Goal: Task Accomplishment & Management: Use online tool/utility

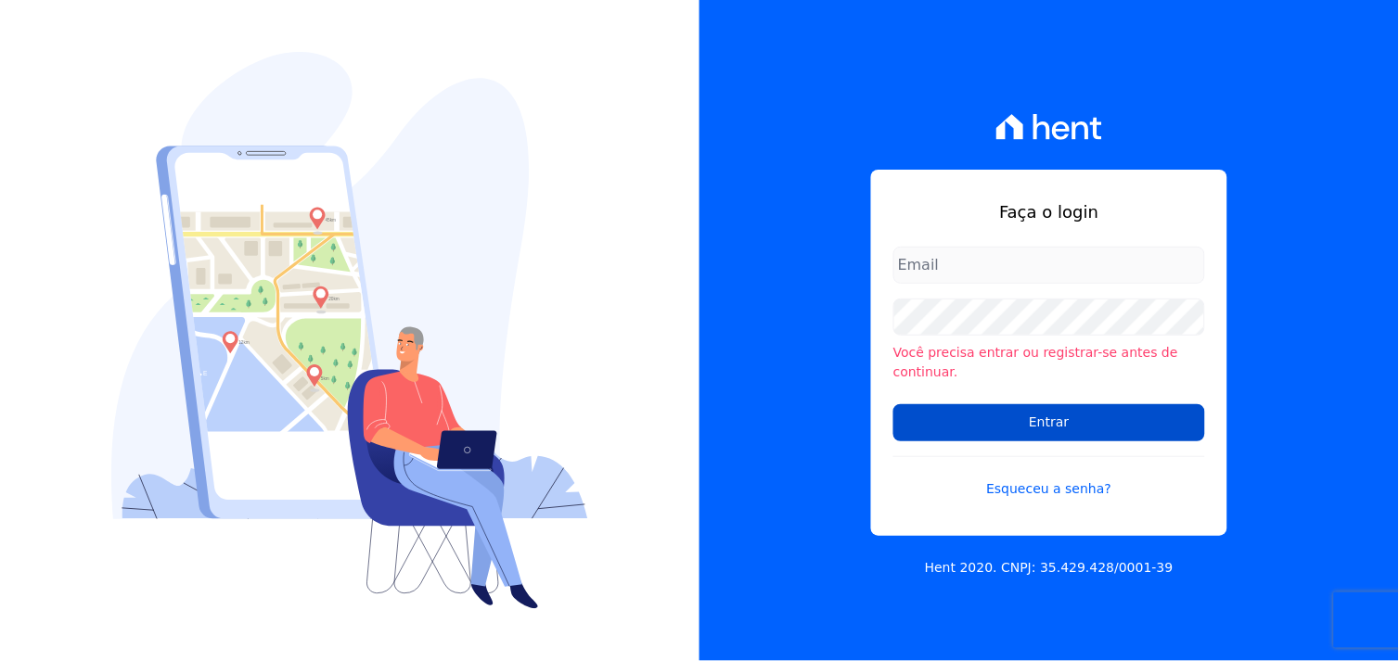
type input "[EMAIL_ADDRESS][DOMAIN_NAME]"
click at [1036, 418] on input "Entrar" at bounding box center [1049, 422] width 312 height 37
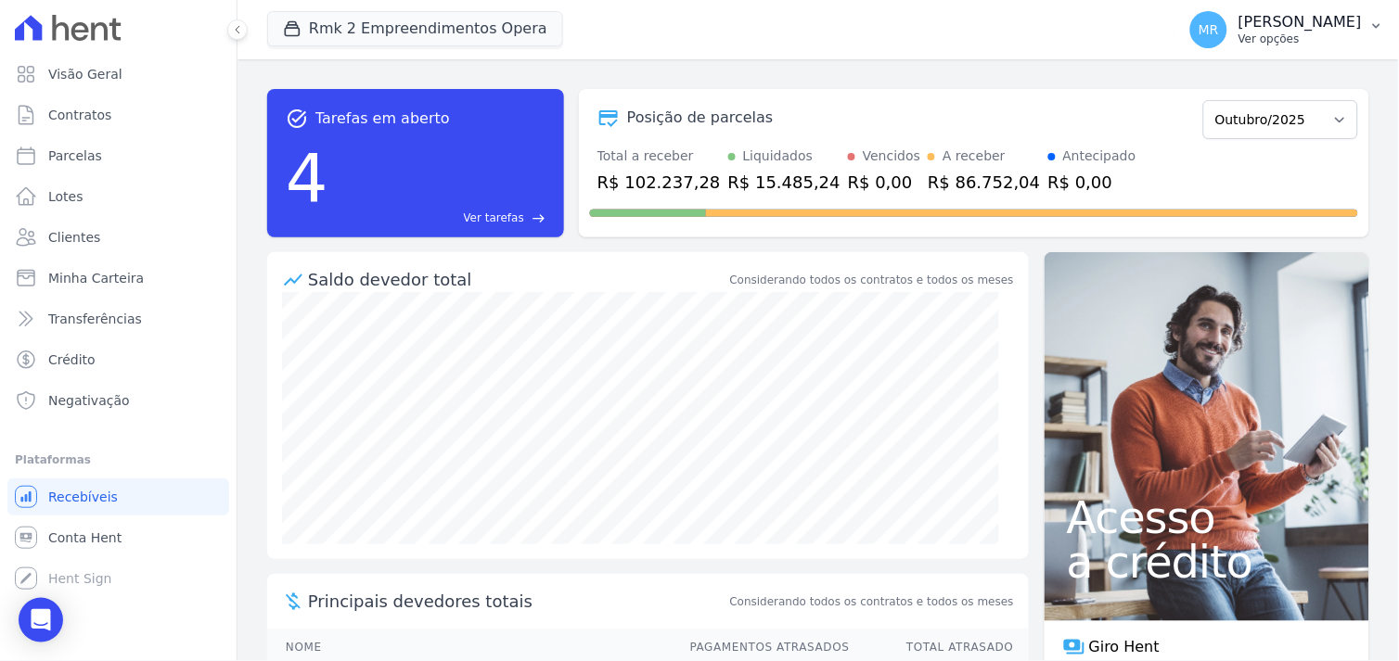
click at [1322, 32] on p "Ver opções" at bounding box center [1299, 39] width 123 height 15
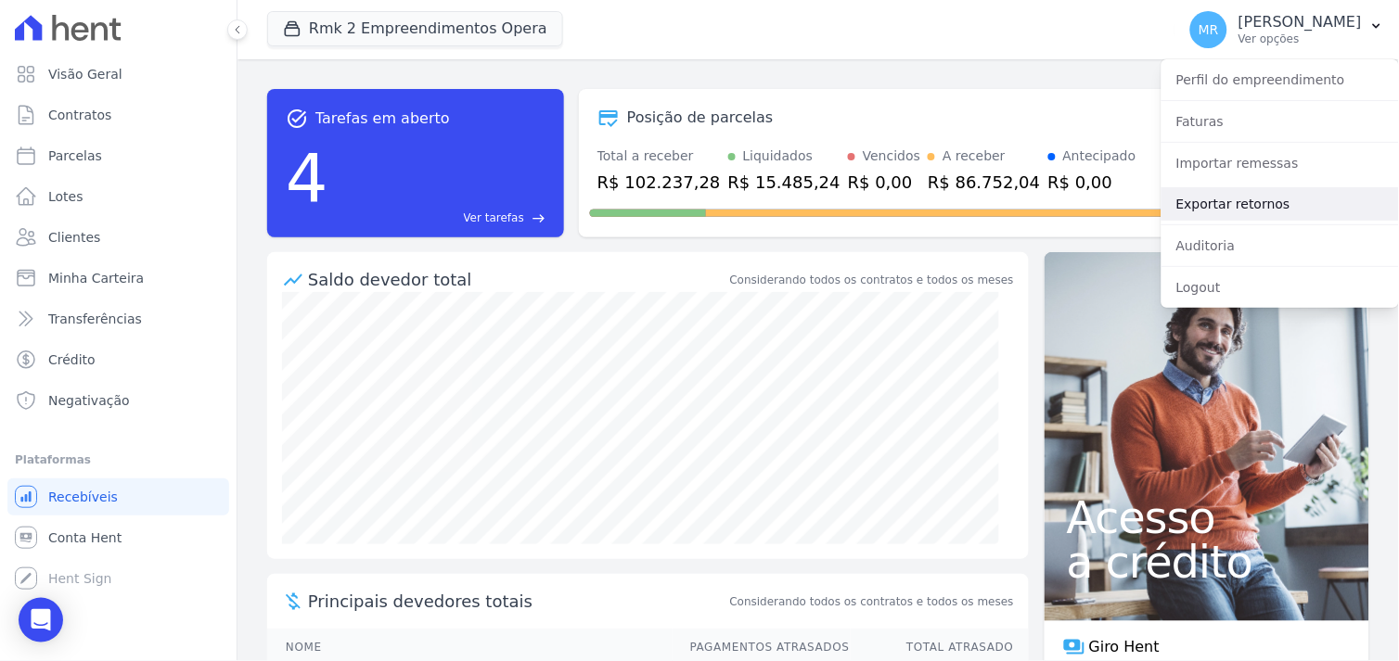
click at [1229, 200] on link "Exportar retornos" at bounding box center [1279, 203] width 237 height 33
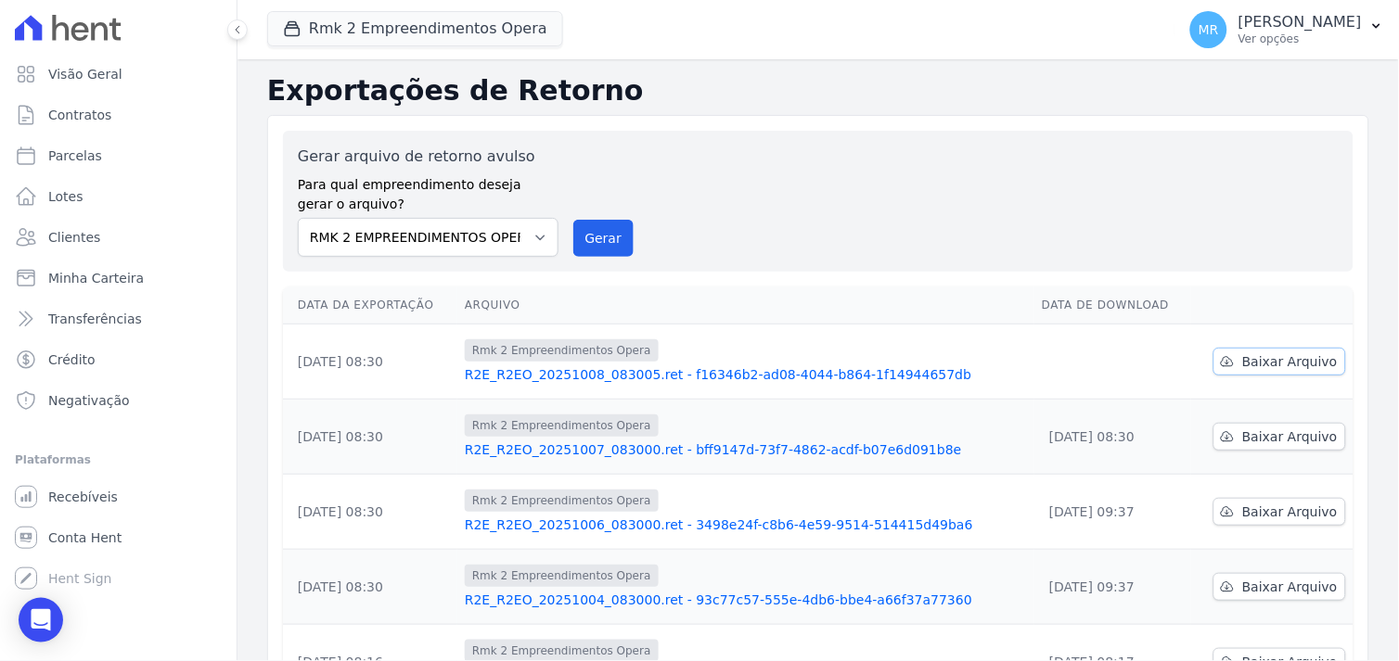
click at [1266, 358] on span "Baixar Arquivo" at bounding box center [1290, 361] width 96 height 19
click at [533, 234] on select "REALMARKA ALPHA REALMARKA REALE RMK 2 EMPREENDIMENTOS OPERA" at bounding box center [428, 237] width 261 height 39
select select "76c98966-fbae-428e-aea9-71c3dfcf0e62"
click at [298, 218] on select "REALMARKA ALPHA REALMARKA REALE RMK 2 EMPREENDIMENTOS OPERA" at bounding box center [428, 237] width 261 height 39
click at [609, 242] on button "Gerar" at bounding box center [603, 238] width 61 height 37
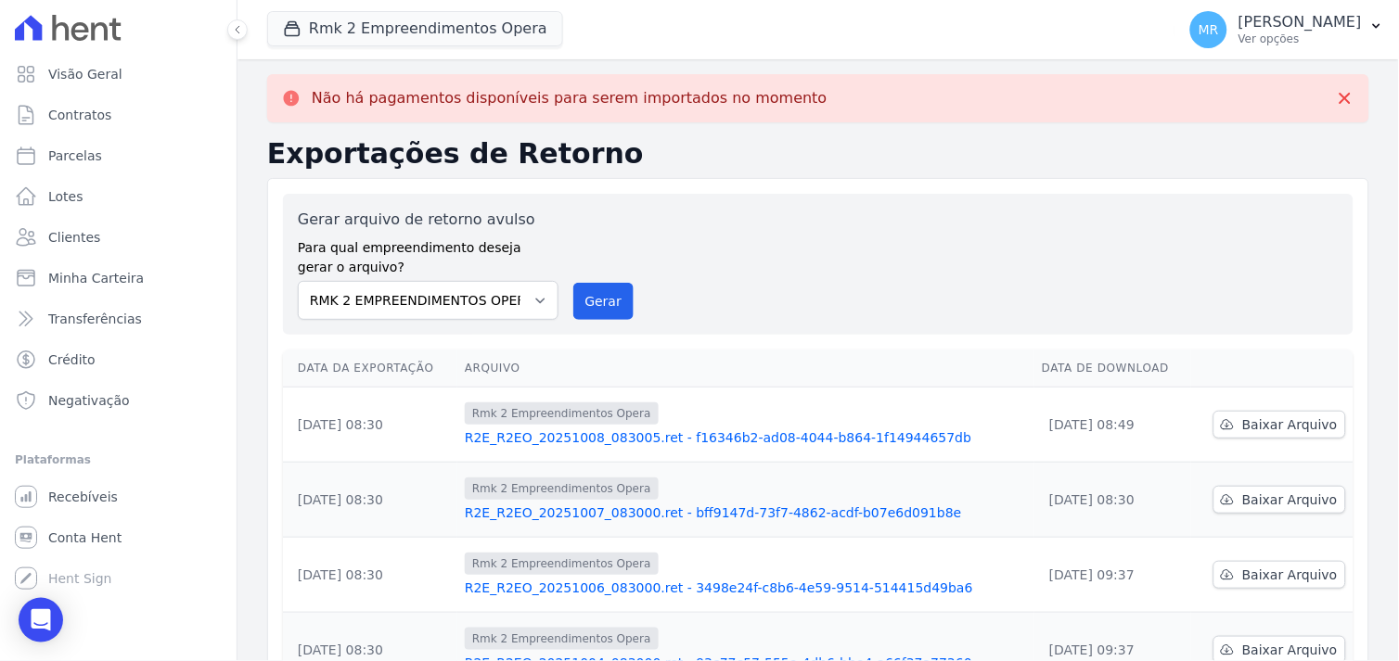
click at [739, 276] on div "Gerar arquivo de retorno avulso Para qual empreendimento deseja gerar o arquivo…" at bounding box center [818, 264] width 1041 height 111
click at [459, 34] on button "Rmk 2 Empreendimentos Opera" at bounding box center [415, 28] width 296 height 35
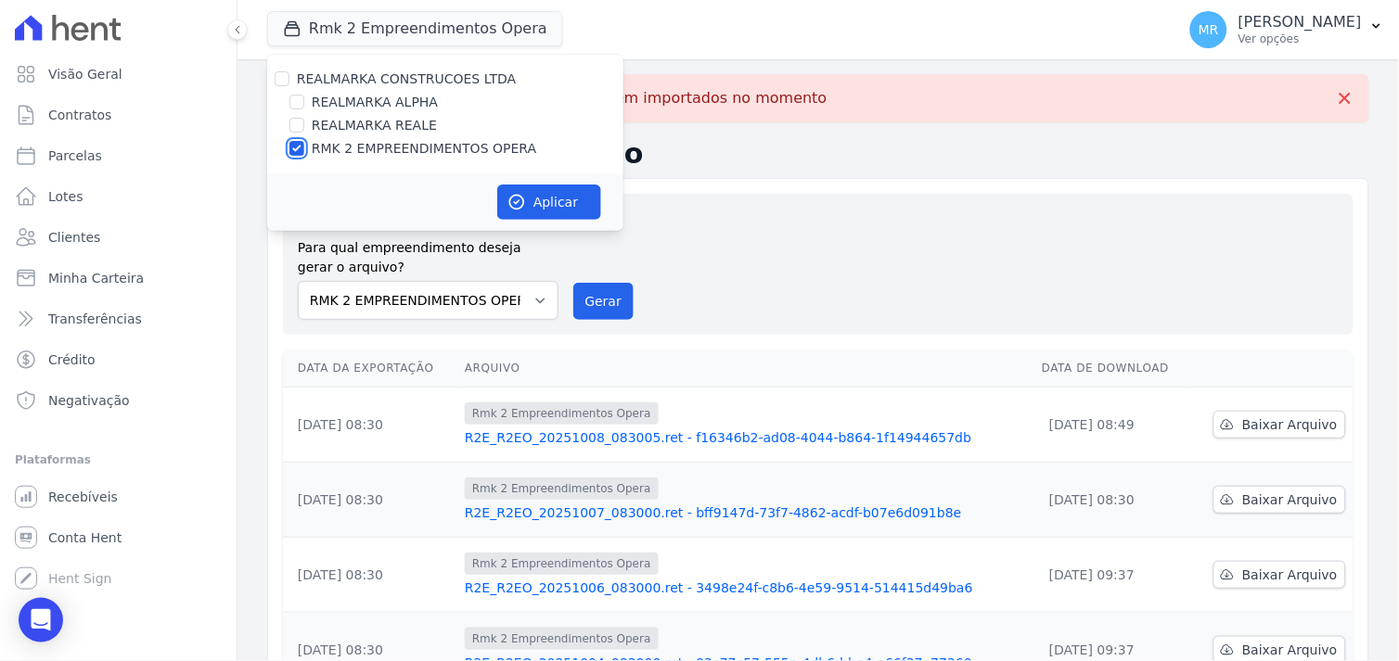
click at [298, 146] on input "RMK 2 EMPREENDIMENTOS OPERA" at bounding box center [296, 148] width 15 height 15
checkbox input "false"
click at [298, 125] on input "REALMARKA REALE" at bounding box center [296, 125] width 15 height 15
checkbox input "true"
click at [578, 198] on button "Aplicar" at bounding box center [549, 202] width 104 height 35
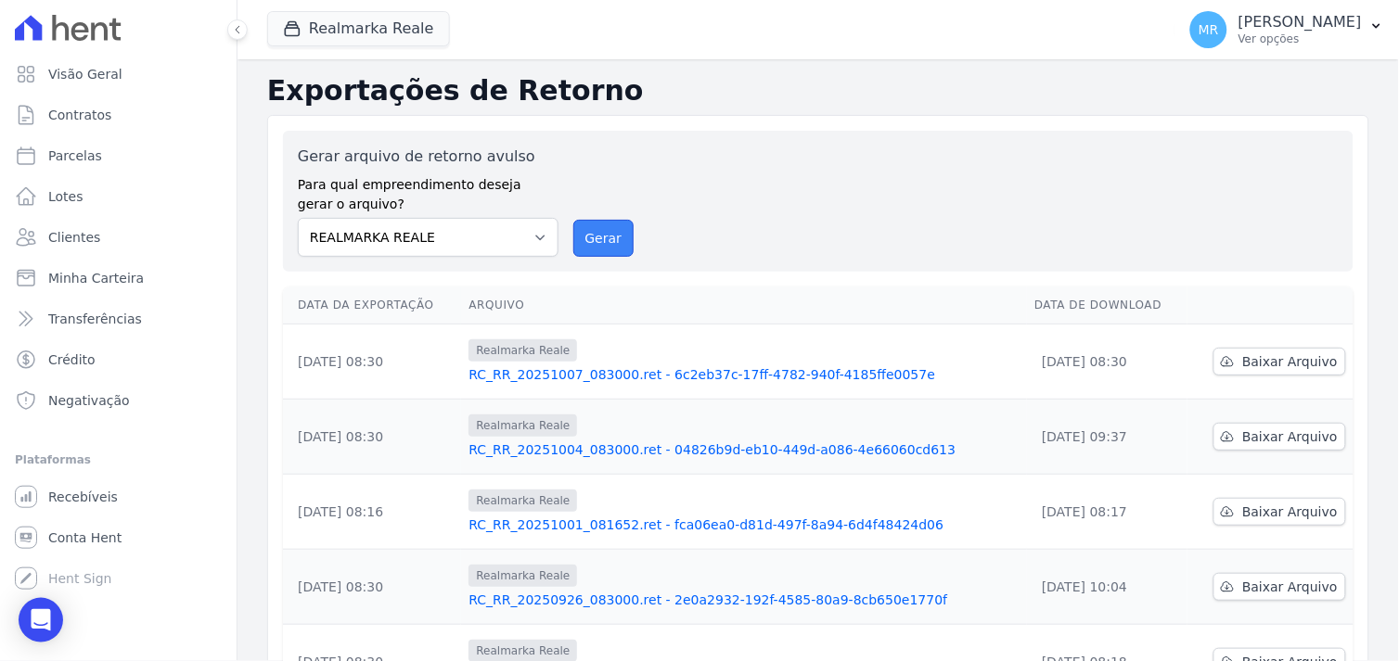
click at [615, 237] on button "Gerar" at bounding box center [603, 238] width 61 height 37
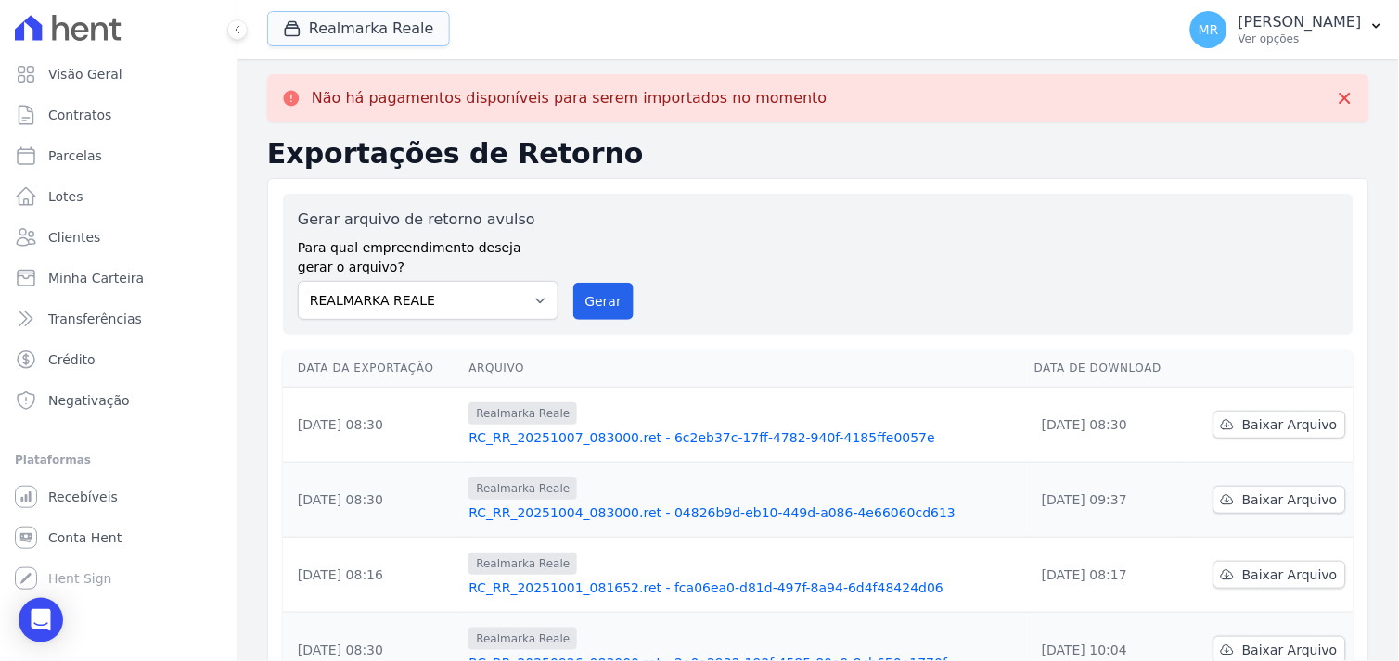
drag, startPoint x: 330, startPoint y: 32, endPoint x: 299, endPoint y: 105, distance: 78.9
click at [328, 37] on button "Realmarka Reale" at bounding box center [358, 28] width 183 height 35
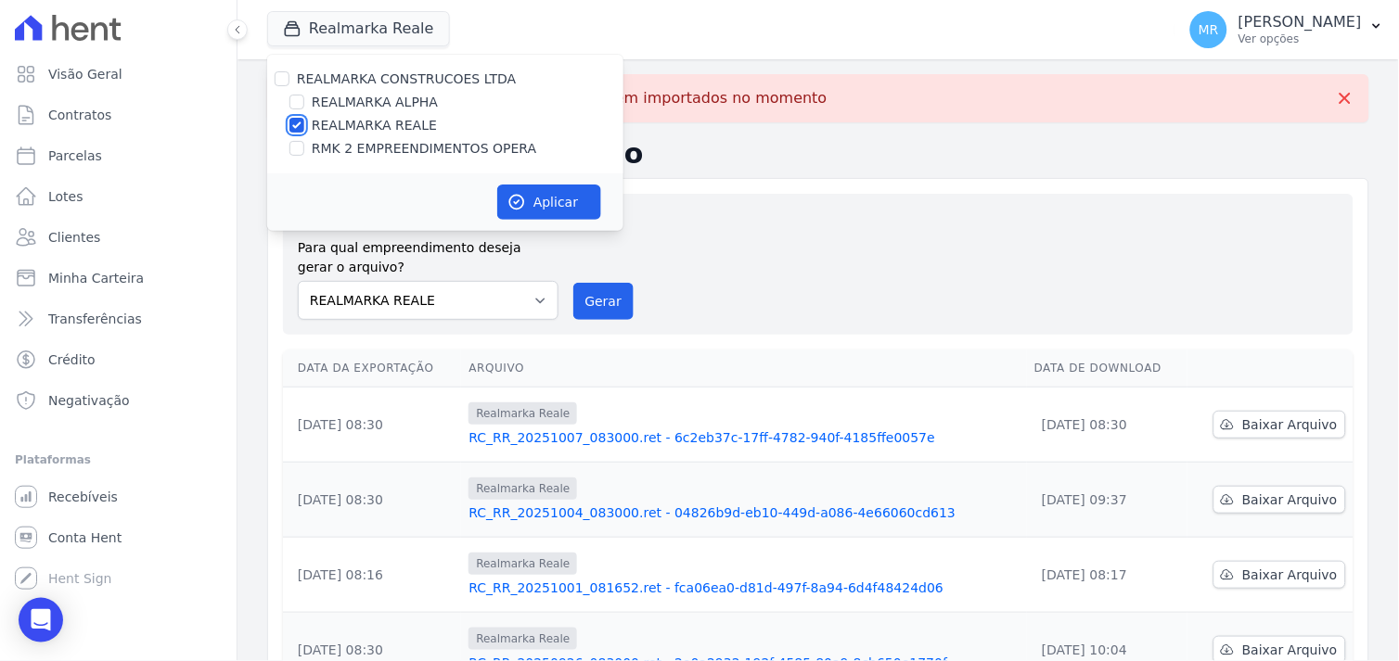
click at [295, 121] on input "REALMARKA REALE" at bounding box center [296, 125] width 15 height 15
checkbox input "false"
click at [301, 100] on input "REALMARKA ALPHA" at bounding box center [296, 102] width 15 height 15
checkbox input "true"
click at [551, 202] on button "Aplicar" at bounding box center [549, 202] width 104 height 35
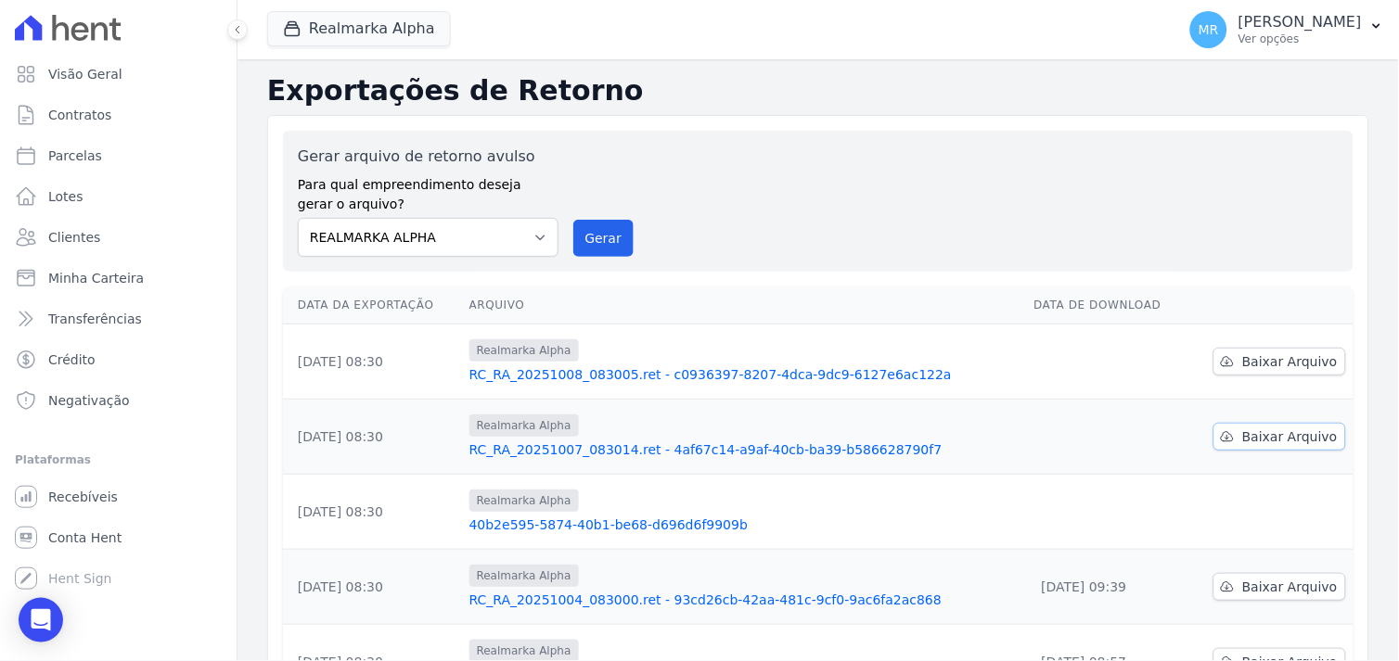
click at [1275, 438] on span "Baixar Arquivo" at bounding box center [1290, 437] width 96 height 19
click at [872, 320] on th "Arquivo" at bounding box center [744, 306] width 565 height 38
click at [1253, 353] on span "Baixar Arquivo" at bounding box center [1290, 361] width 96 height 19
click at [102, 153] on link "Parcelas" at bounding box center [118, 155] width 222 height 37
select select
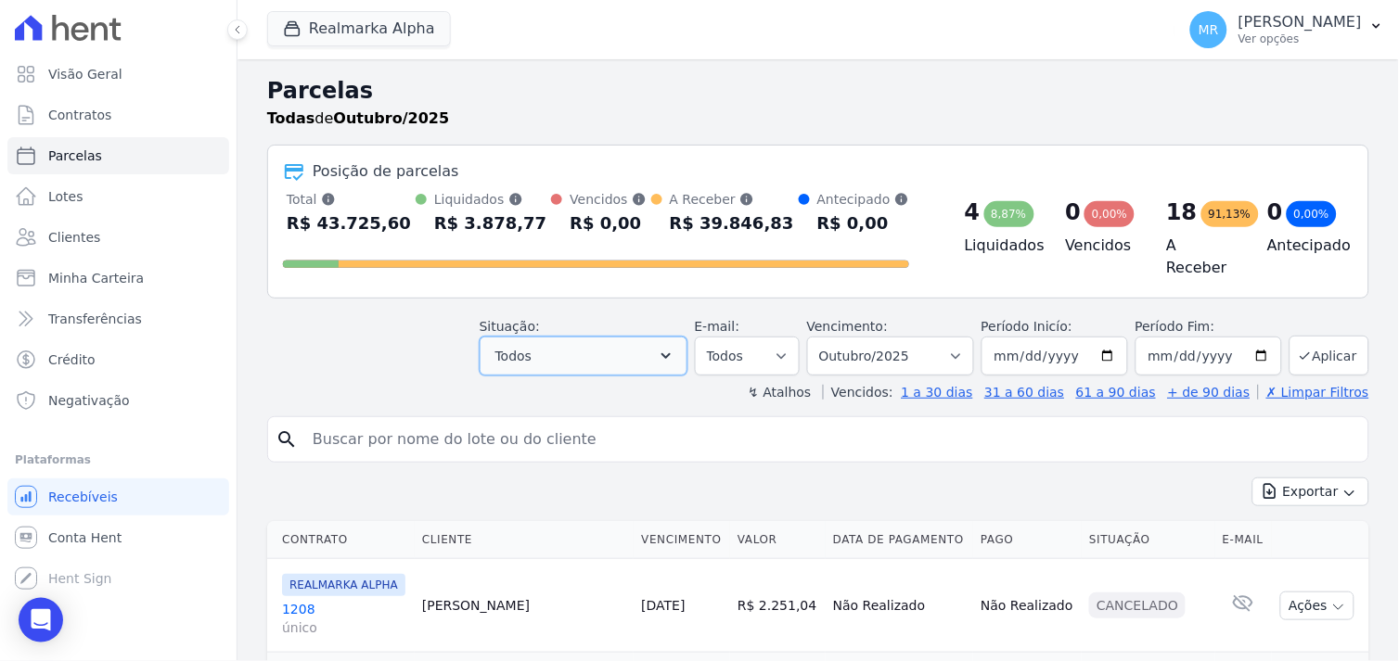
click at [675, 347] on icon "button" at bounding box center [666, 356] width 19 height 19
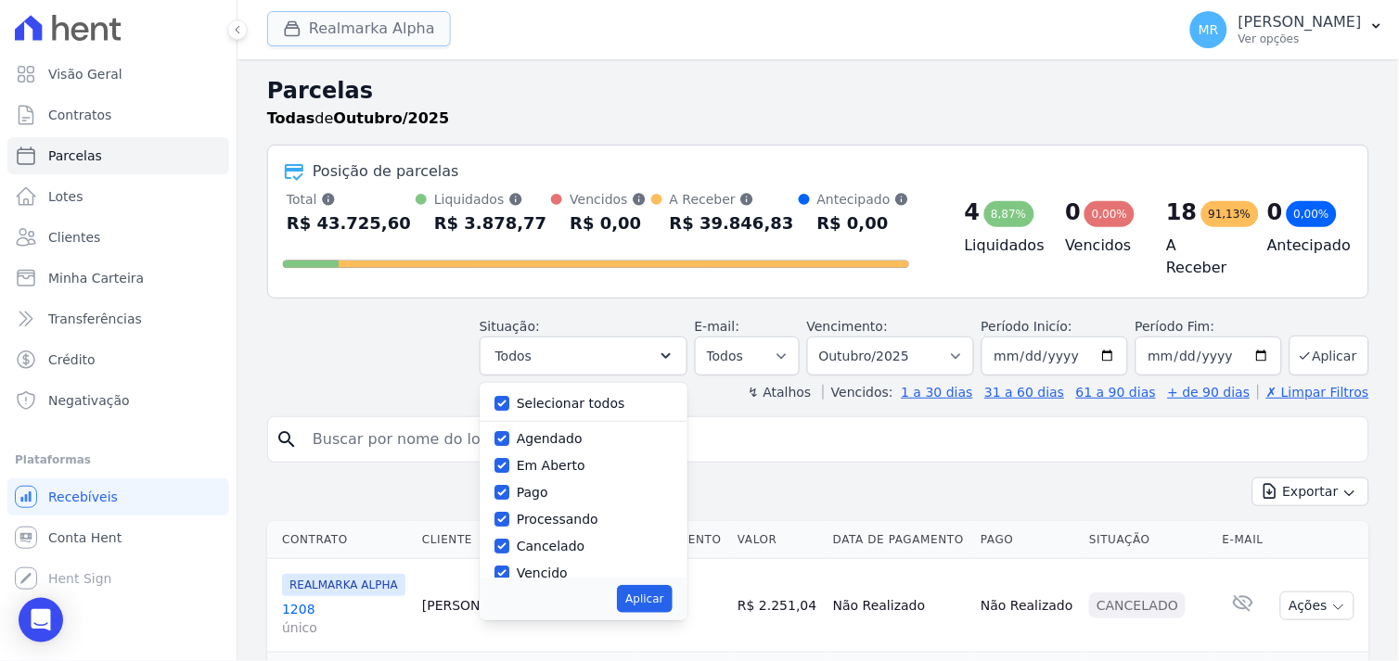
click at [338, 29] on button "Realmarka Alpha" at bounding box center [359, 28] width 184 height 35
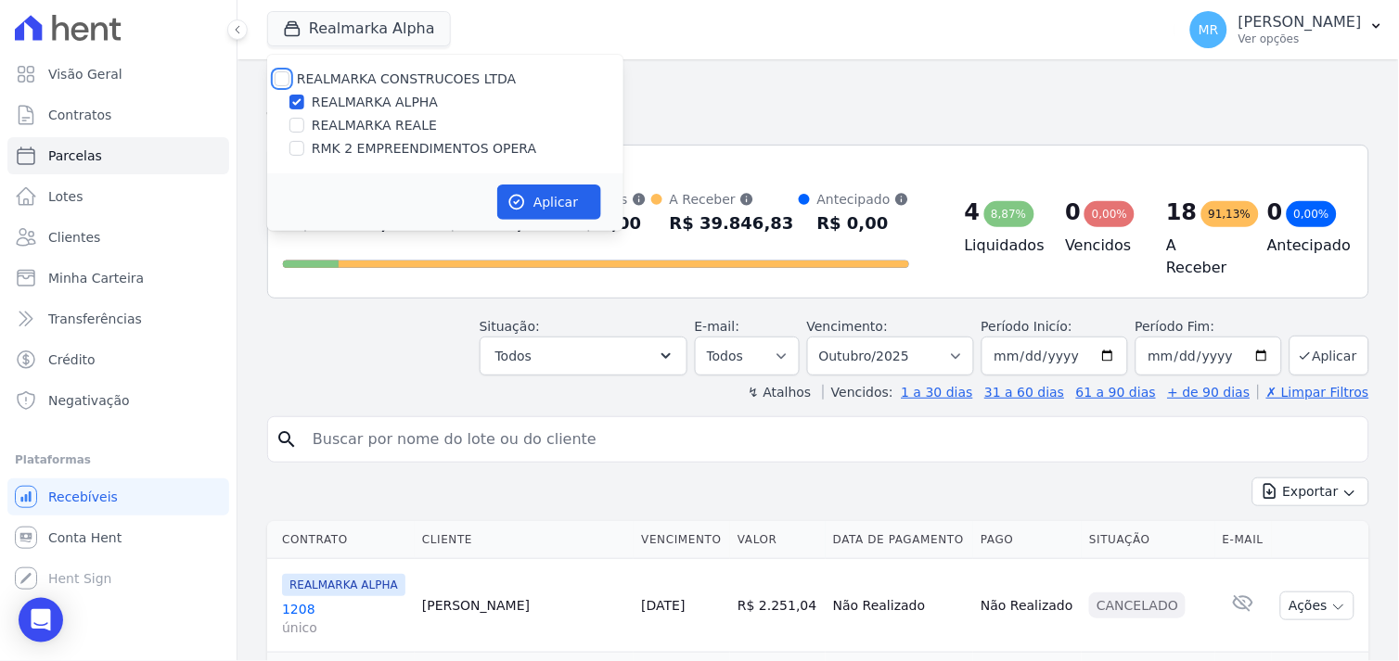
click at [282, 74] on input "REALMARKA CONSTRUCOES LTDA" at bounding box center [282, 78] width 15 height 15
checkbox input "true"
click at [541, 211] on button "Aplicar" at bounding box center [549, 202] width 104 height 35
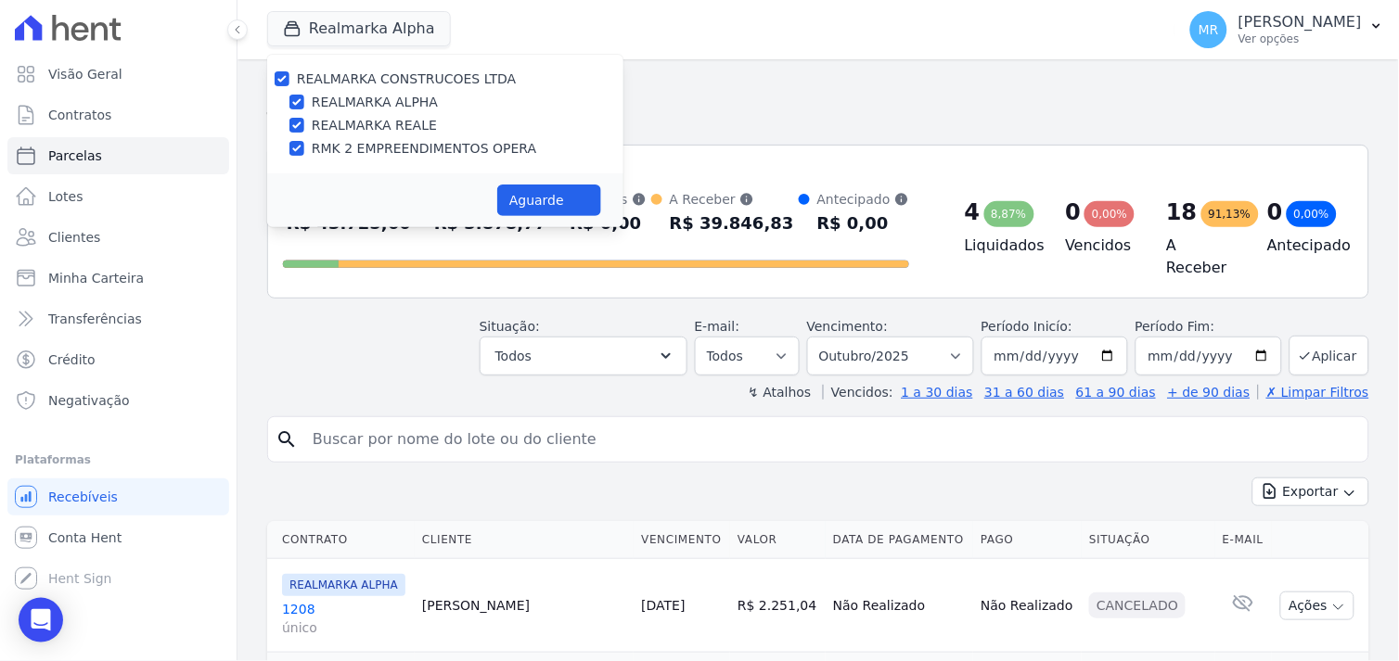
select select
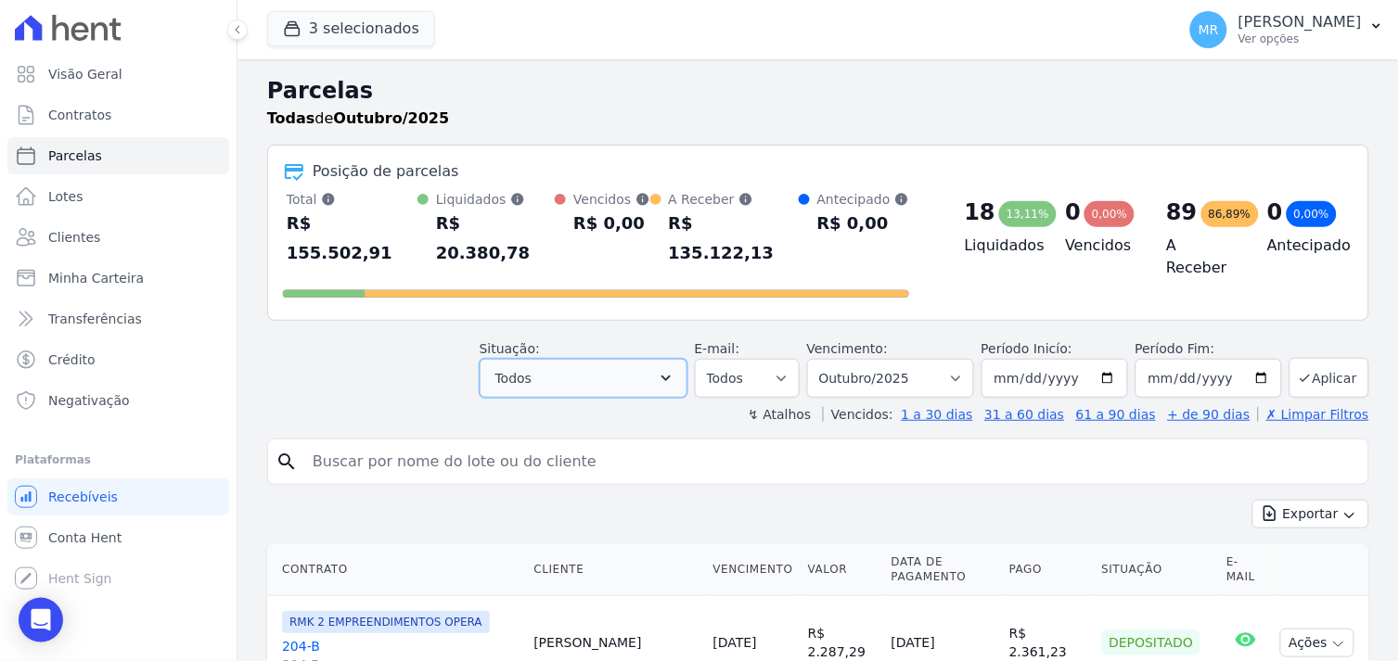
click at [675, 369] on icon "button" at bounding box center [666, 378] width 19 height 19
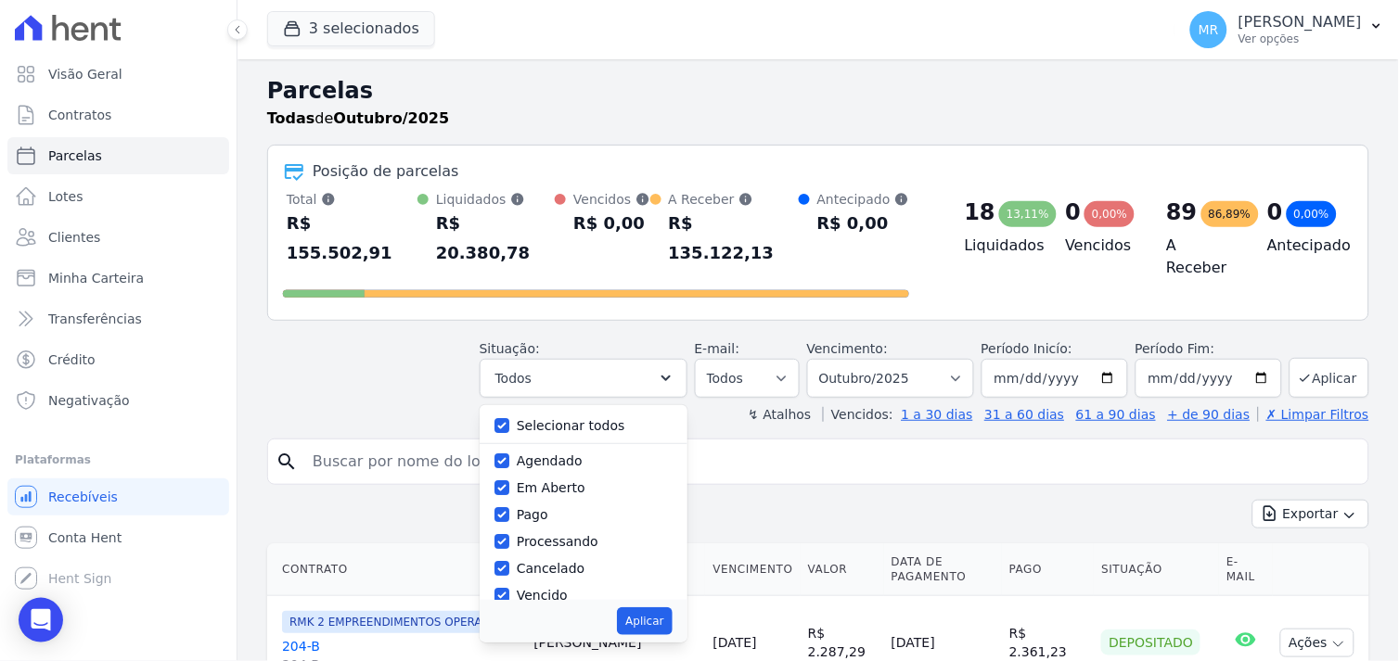
click at [503, 405] on div "Selecionar todos Agendado Em Aberto Pago Processando Cancelado Vencido Transfer…" at bounding box center [584, 502] width 208 height 195
click at [509, 418] on input "Selecionar todos" at bounding box center [501, 425] width 15 height 15
checkbox input "false"
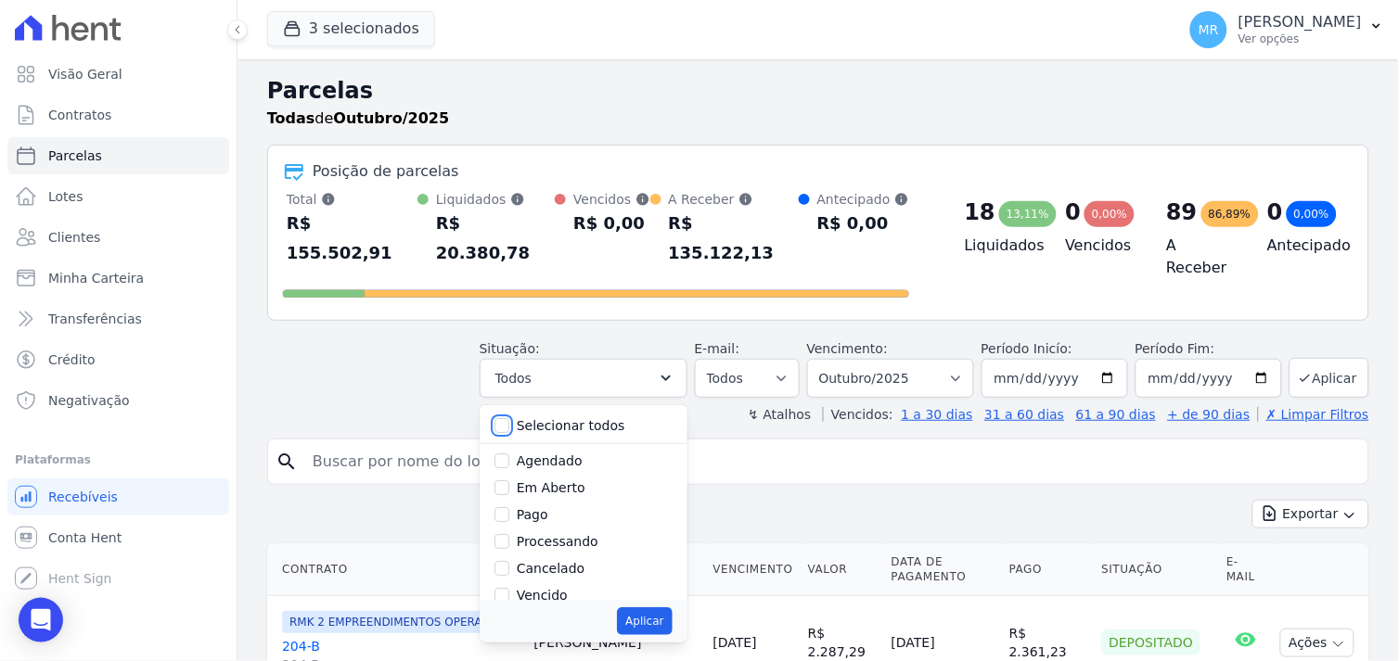
checkbox input "false"
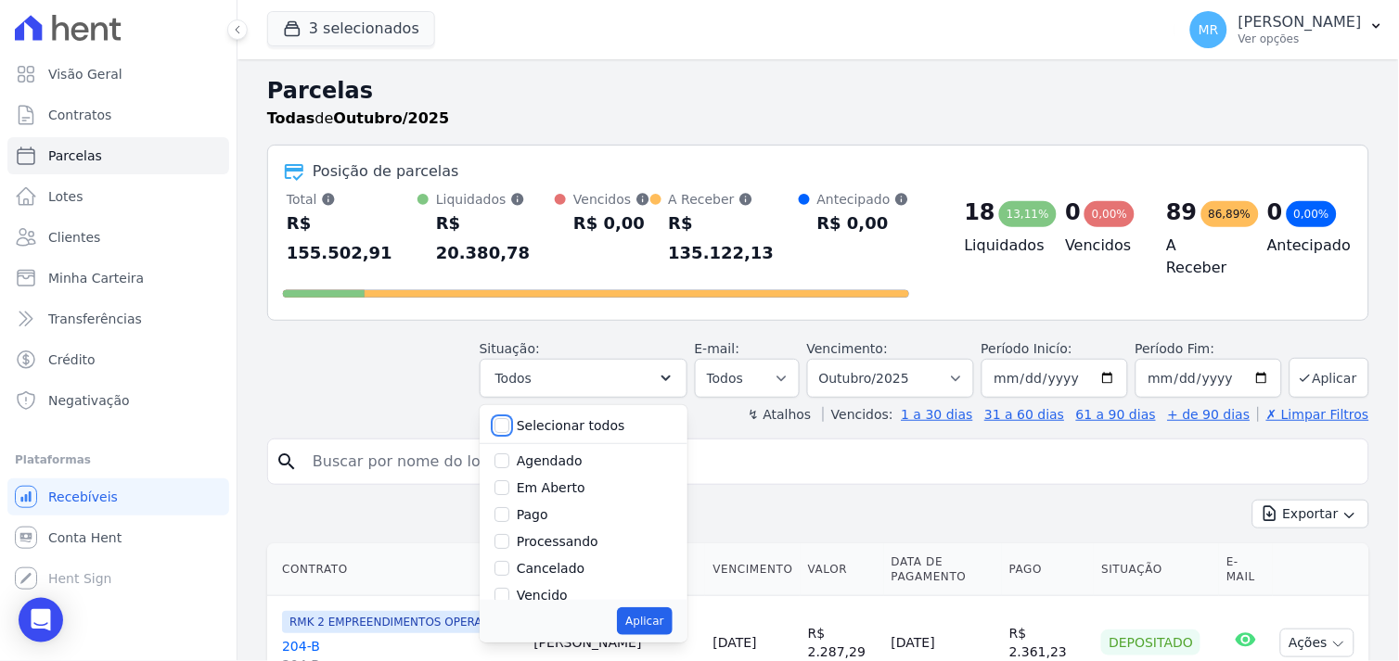
checkbox input "false"
click at [509, 507] on input "Pago" at bounding box center [501, 514] width 15 height 15
checkbox input "true"
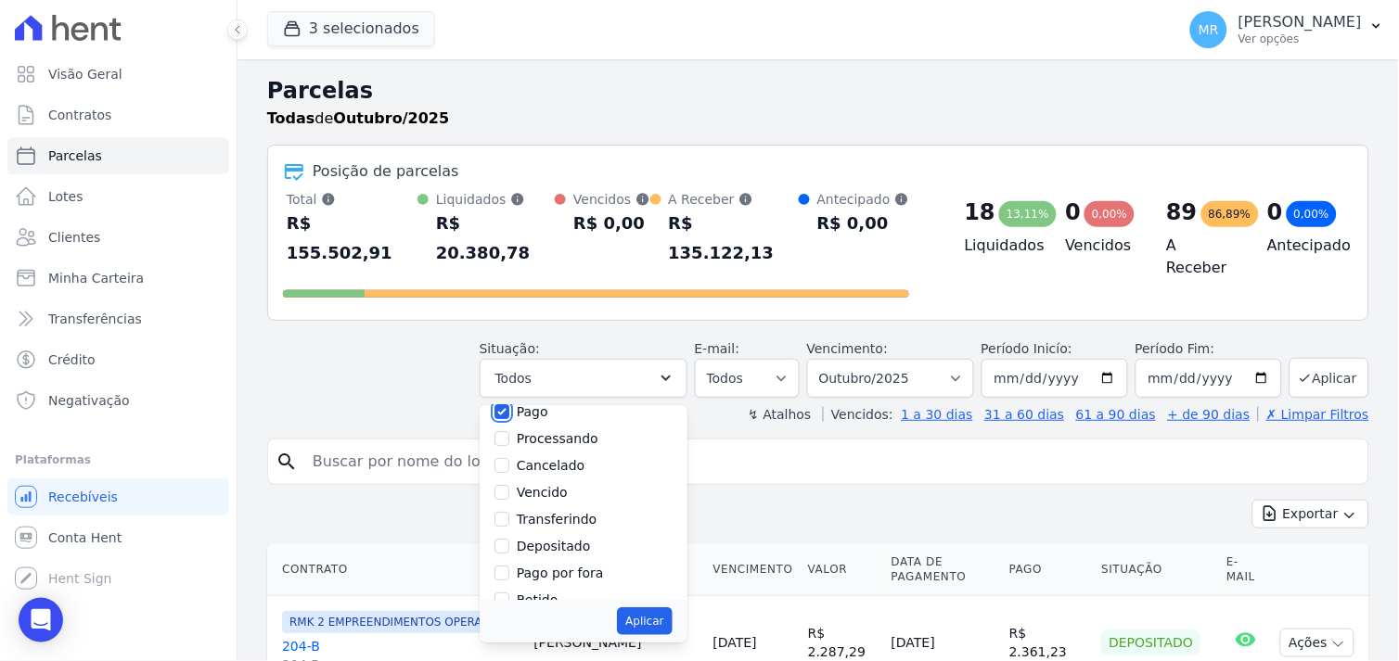
scroll to position [123, 0]
click at [509, 492] on input "Transferindo" at bounding box center [501, 499] width 15 height 15
checkbox input "true"
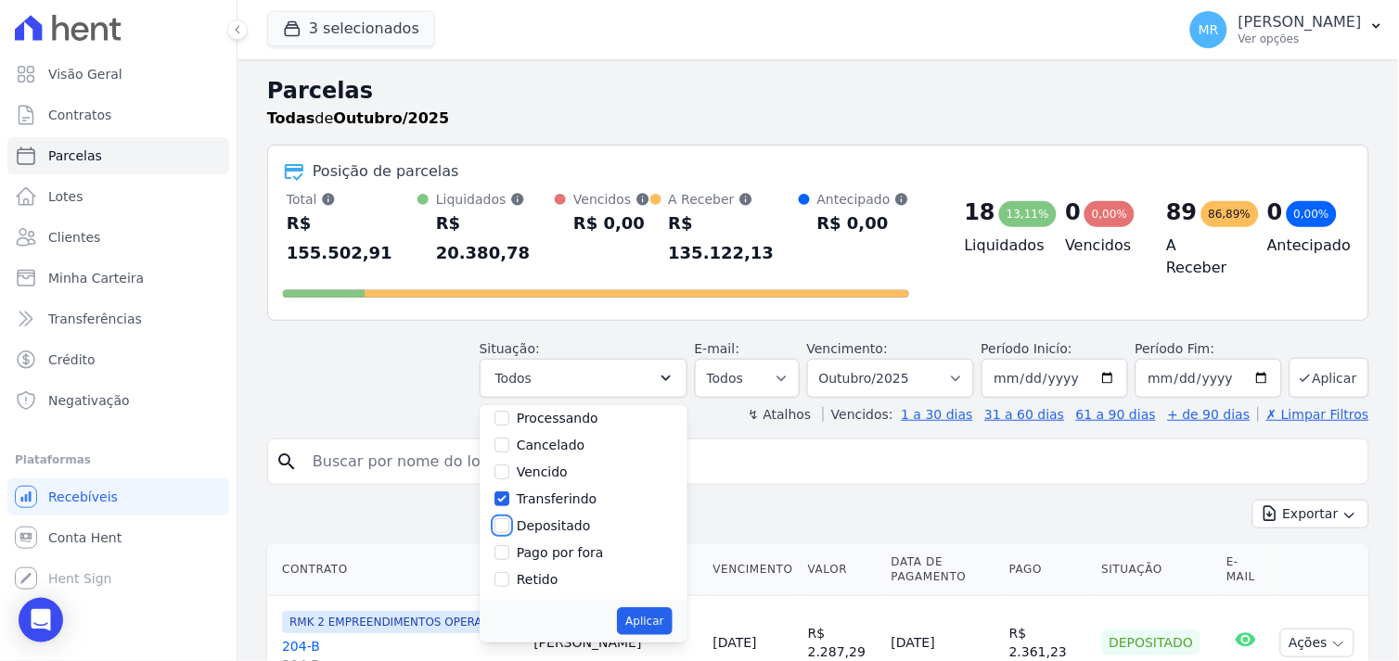
click at [509, 519] on input "Depositado" at bounding box center [501, 526] width 15 height 15
checkbox input "true"
click at [509, 545] on input "Pago por fora" at bounding box center [501, 552] width 15 height 15
checkbox input "true"
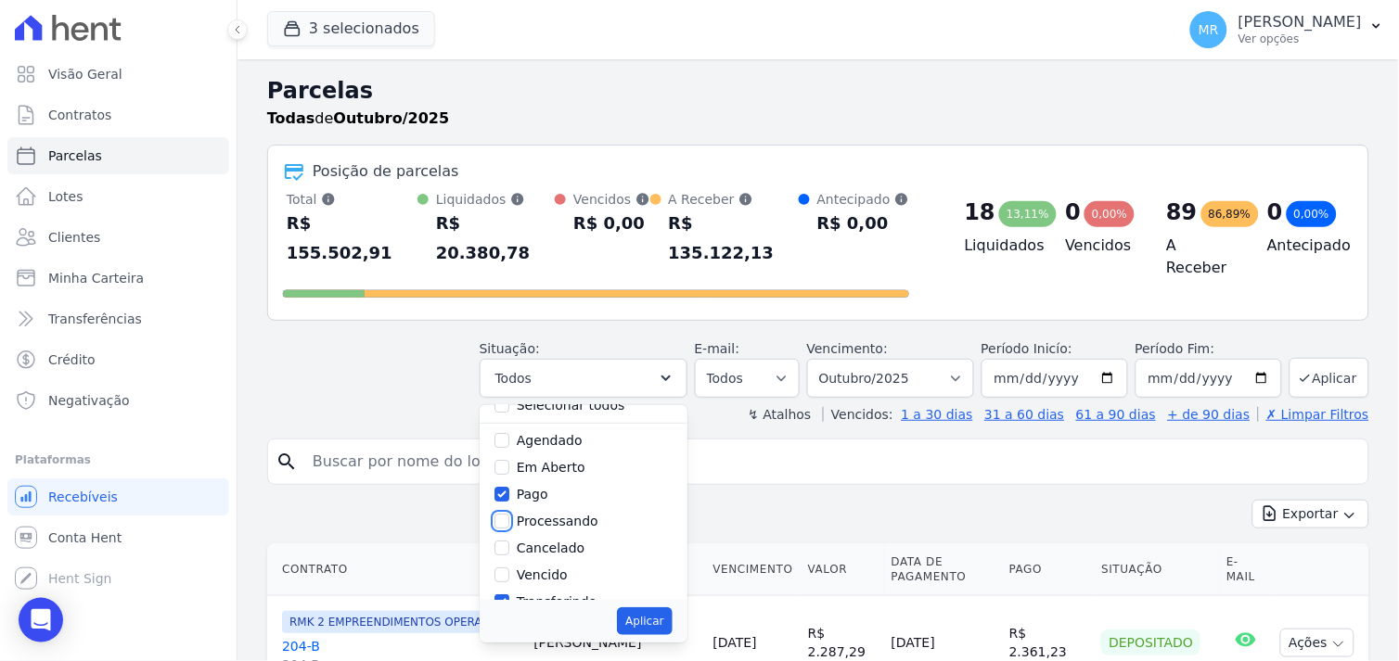
click at [509, 514] on input "Processando" at bounding box center [501, 521] width 15 height 15
checkbox input "true"
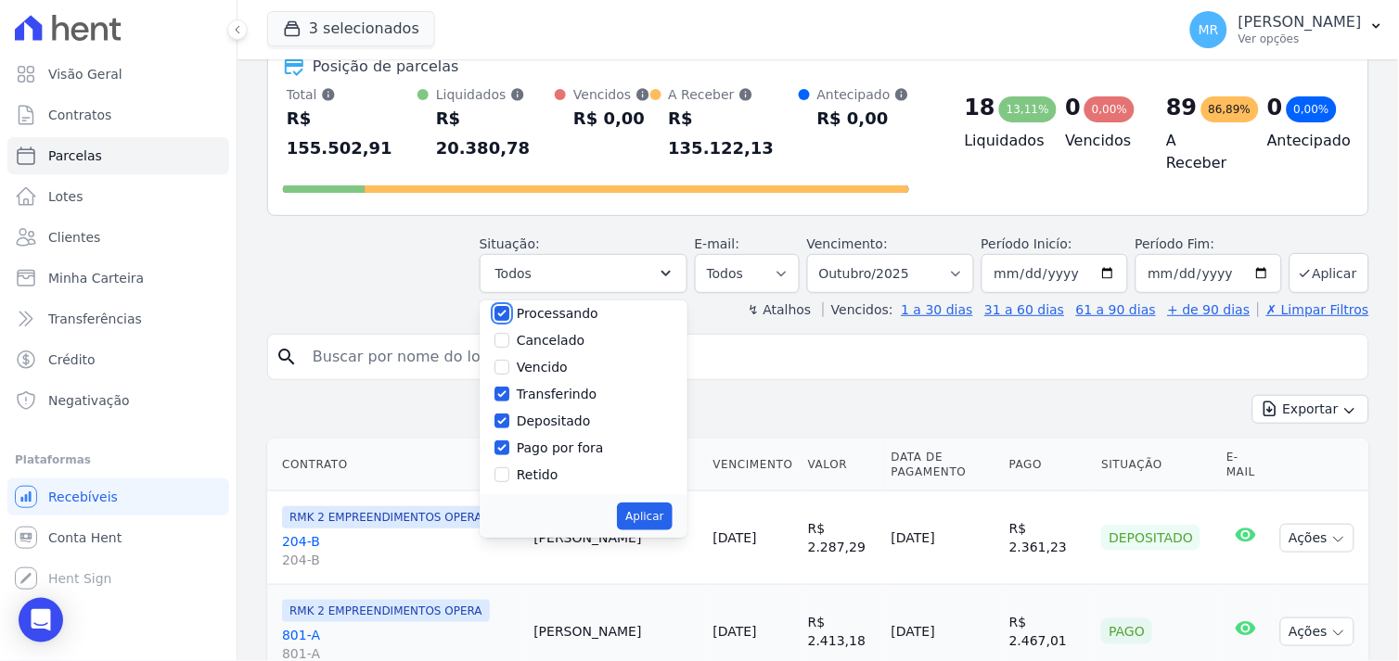
scroll to position [206, 0]
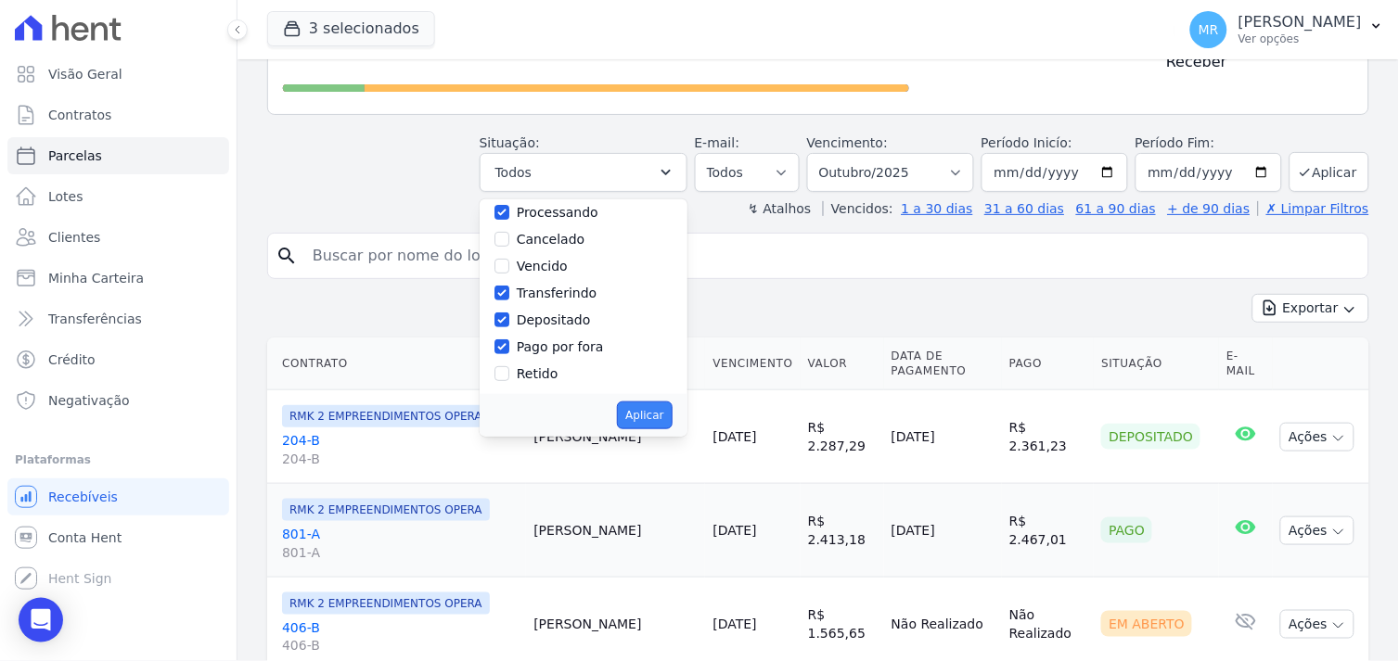
click at [654, 402] on button "Aplicar" at bounding box center [644, 416] width 55 height 28
select select "paid"
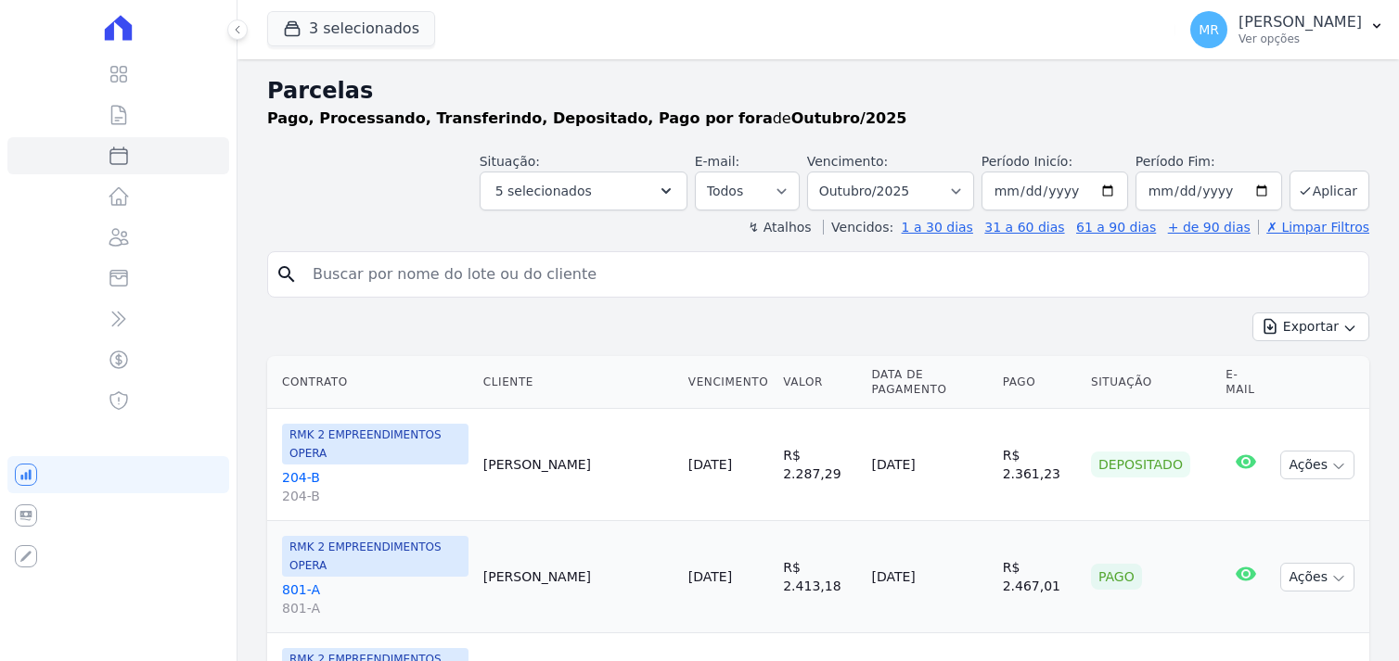
select select
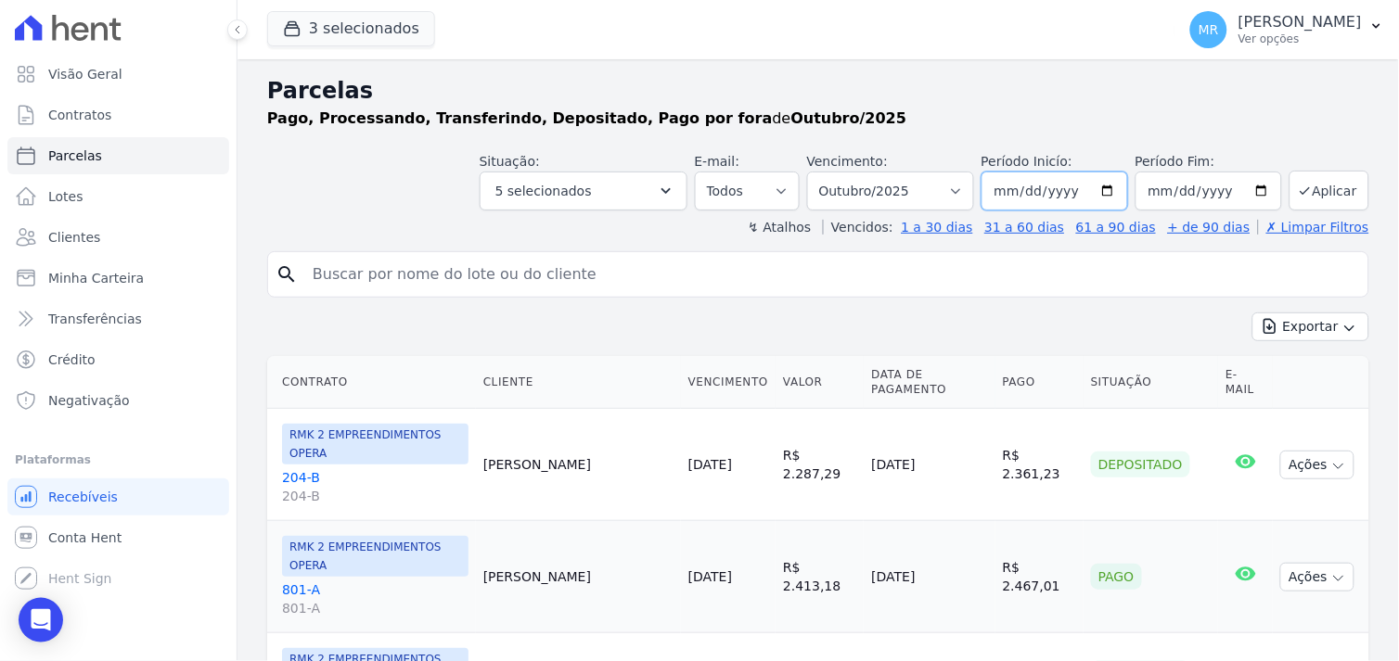
click at [1097, 188] on input "2025-10-01" at bounding box center [1054, 191] width 147 height 39
type input "2025-10-07"
click at [1302, 190] on button "Aplicar" at bounding box center [1329, 191] width 80 height 40
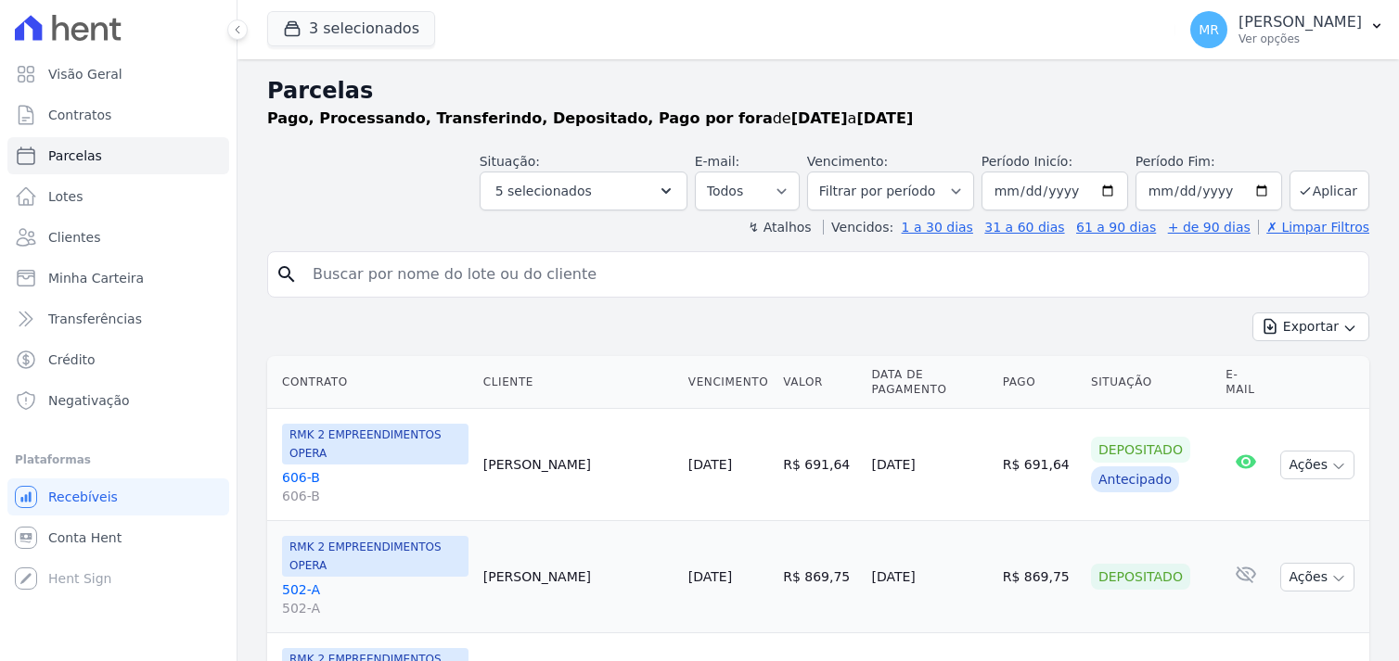
select select
click at [1312, 323] on button "Exportar" at bounding box center [1310, 327] width 117 height 29
click at [1282, 405] on span "Exportar CSV" at bounding box center [1309, 402] width 98 height 19
